Goal: Transaction & Acquisition: Purchase product/service

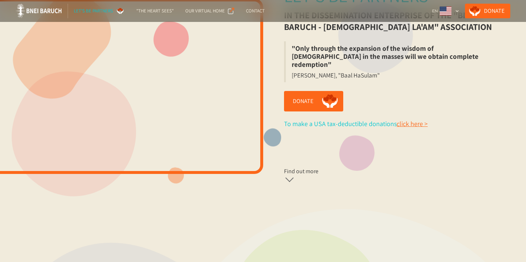
scroll to position [209, 0]
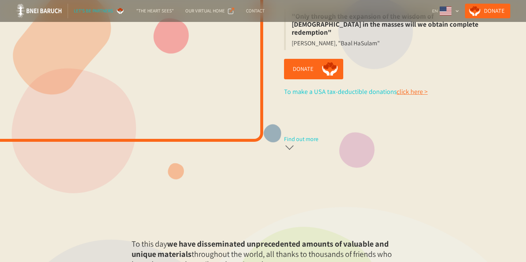
click at [290, 147] on div at bounding box center [289, 148] width 11 height 11
click at [290, 145] on div at bounding box center [289, 145] width 8 height 8
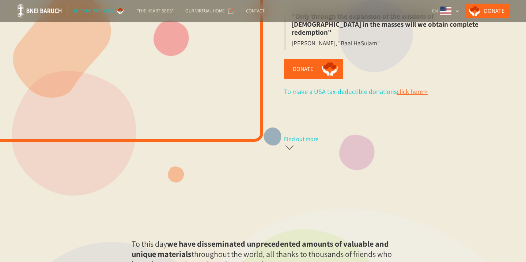
scroll to position [0, 0]
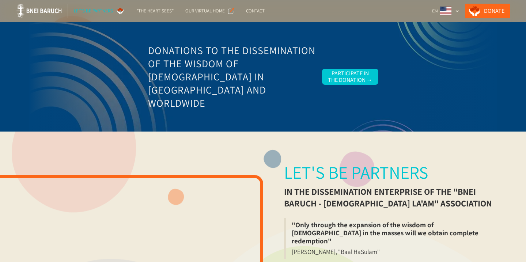
click at [96, 10] on div "Let's be partners" at bounding box center [93, 10] width 39 height 7
click at [479, 12] on link "Donate" at bounding box center [487, 11] width 45 height 15
click at [355, 76] on div "Participate in the Donation →" at bounding box center [350, 76] width 45 height 13
